Goal: Information Seeking & Learning: Learn about a topic

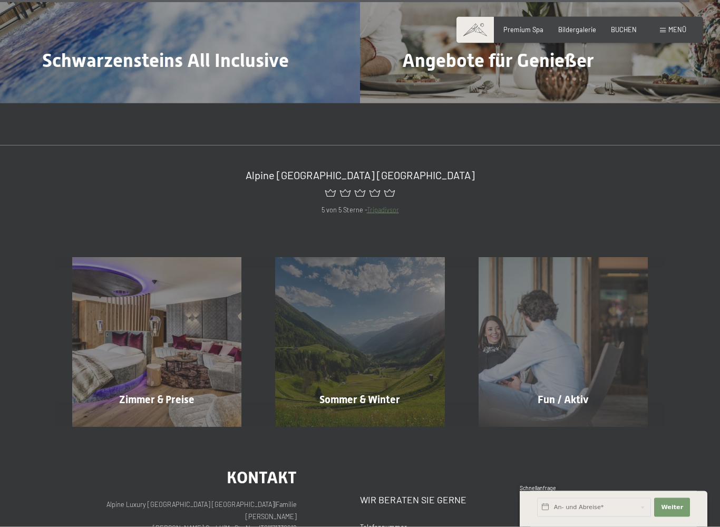
scroll to position [4440, 0]
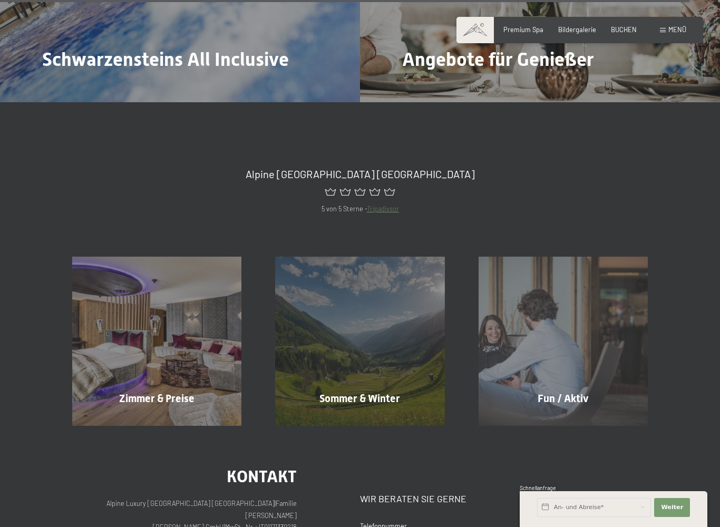
click at [159, 296] on div "Zimmer & Preise Mehr erfahren" at bounding box center [156, 341] width 203 height 169
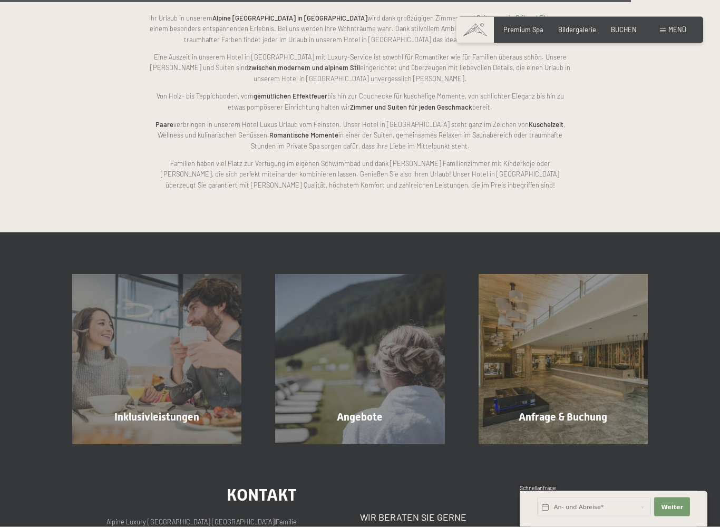
scroll to position [2237, 0]
click at [214, 405] on div "Inklusivleistungen Mehr erfahren" at bounding box center [156, 358] width 203 height 169
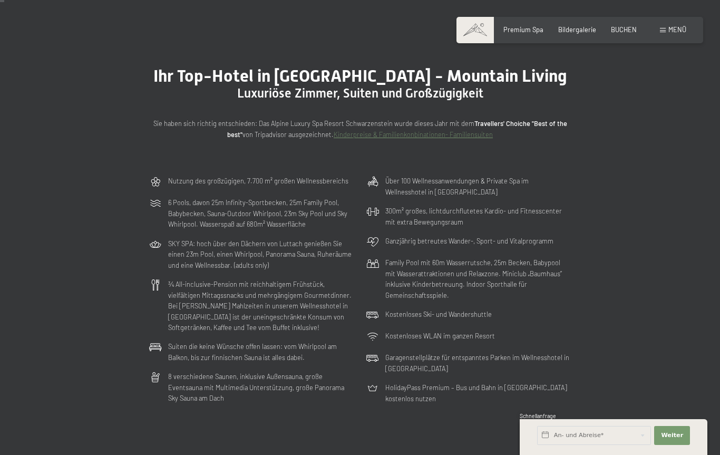
scroll to position [0, 0]
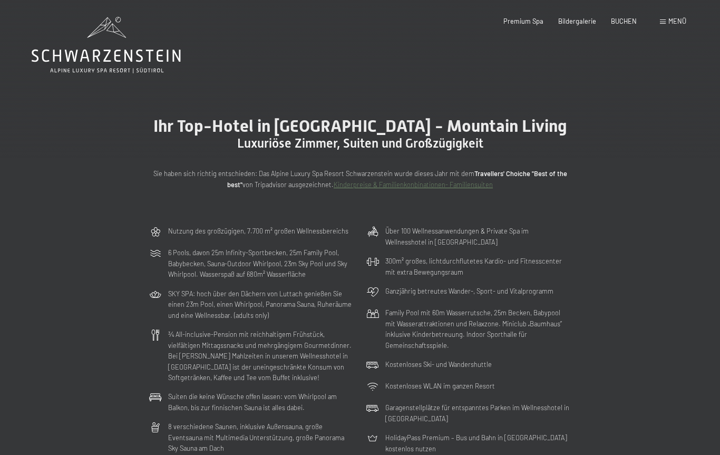
click at [583, 21] on span "Bildergalerie" at bounding box center [577, 21] width 38 height 8
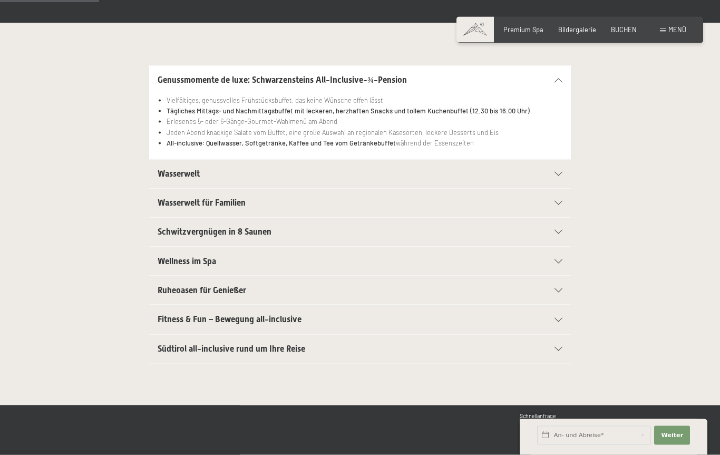
scroll to position [153, 0]
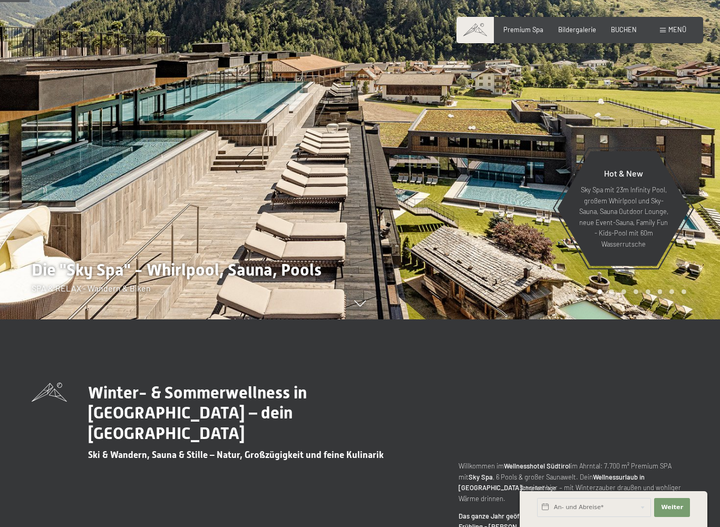
scroll to position [209, 0]
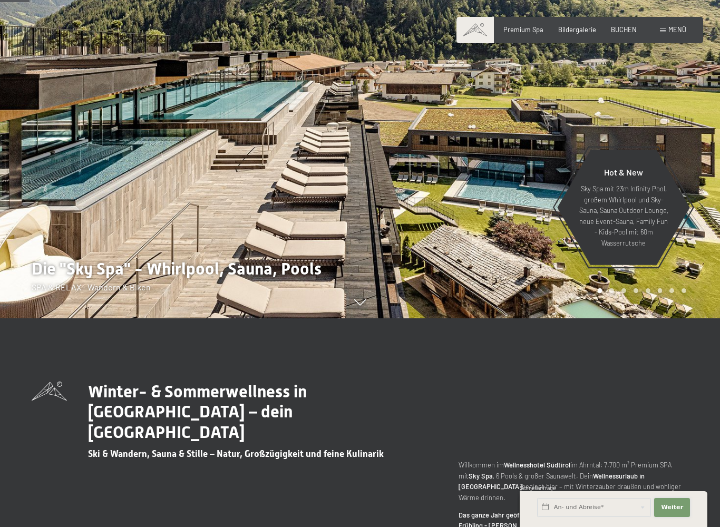
click at [674, 454] on button "Weiter Adressfelder ausblenden" at bounding box center [672, 507] width 36 height 19
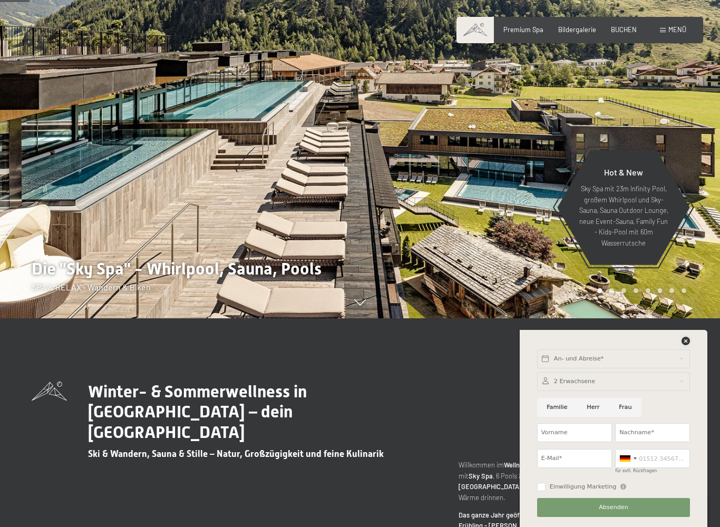
click at [687, 341] on icon at bounding box center [685, 341] width 8 height 8
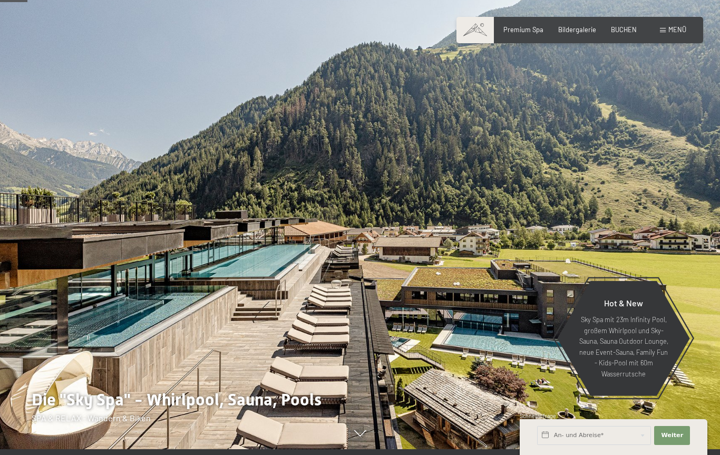
scroll to position [0, 0]
